Goal: Task Accomplishment & Management: Manage account settings

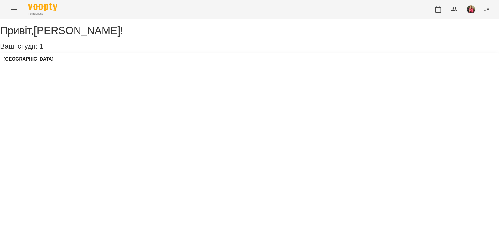
click at [33, 62] on h3 "[GEOGRAPHIC_DATA]" at bounding box center [29, 58] width 50 height 5
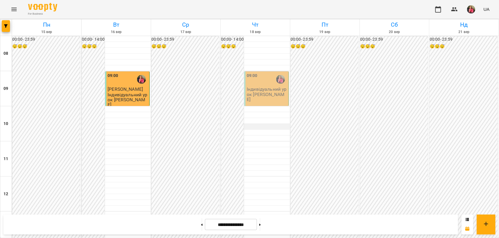
scroll to position [256, 0]
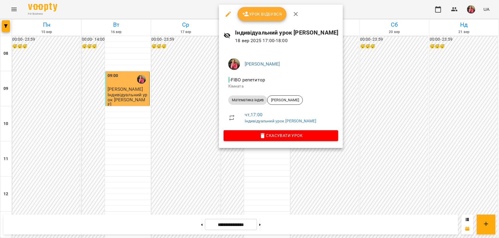
click at [282, 181] on div at bounding box center [249, 119] width 499 height 238
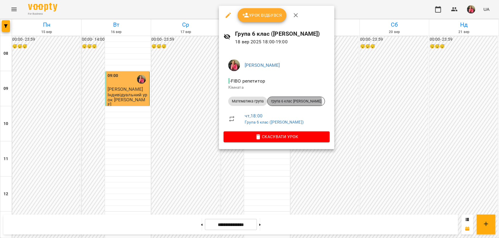
click at [294, 102] on span "група 6 клас [PERSON_NAME]" at bounding box center [295, 100] width 57 height 5
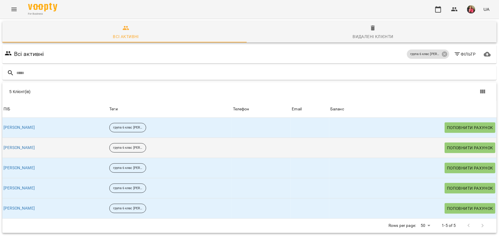
scroll to position [26, 0]
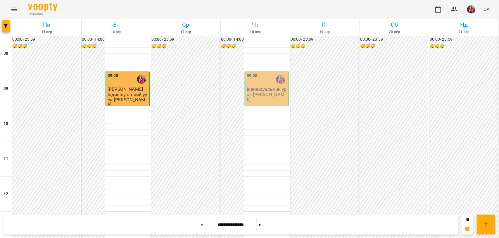
scroll to position [146, 0]
click at [261, 225] on icon at bounding box center [259, 224] width 1 height 2
type input "**********"
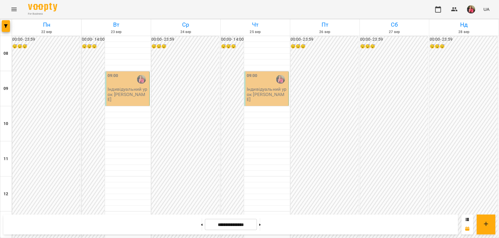
scroll to position [256, 0]
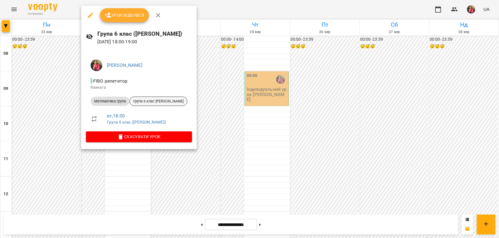
click at [152, 101] on span "група 6 клас [PERSON_NAME]" at bounding box center [158, 100] width 57 height 5
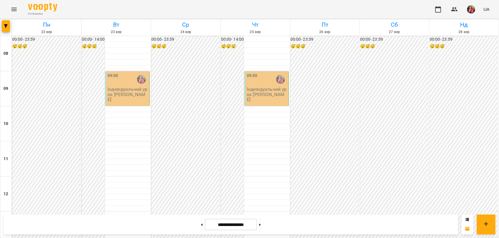
scroll to position [37, 0]
click at [201, 221] on button at bounding box center [201, 224] width 1 height 13
type input "**********"
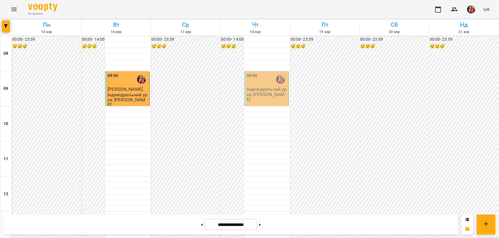
scroll to position [0, 0]
